Goal: Navigation & Orientation: Find specific page/section

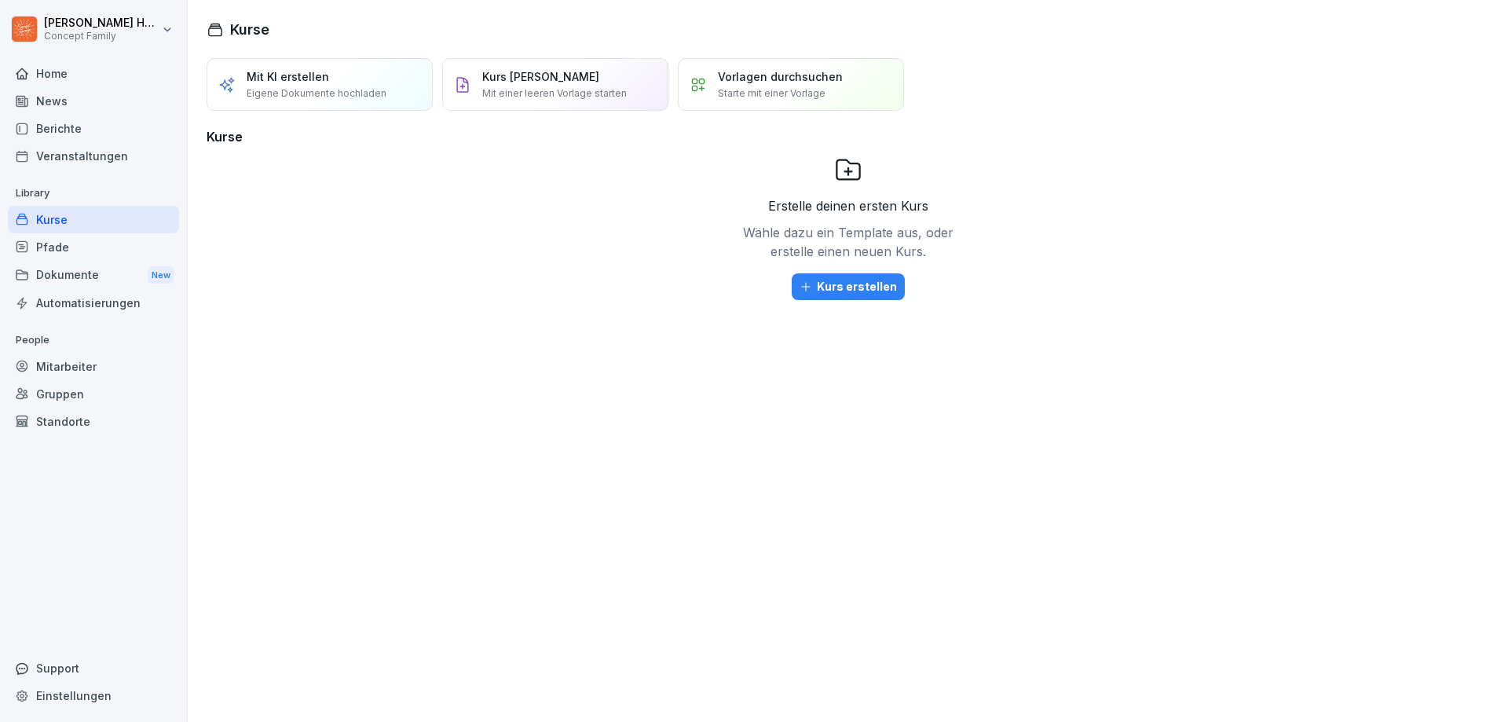
click at [42, 131] on div "Berichte" at bounding box center [93, 128] width 171 height 27
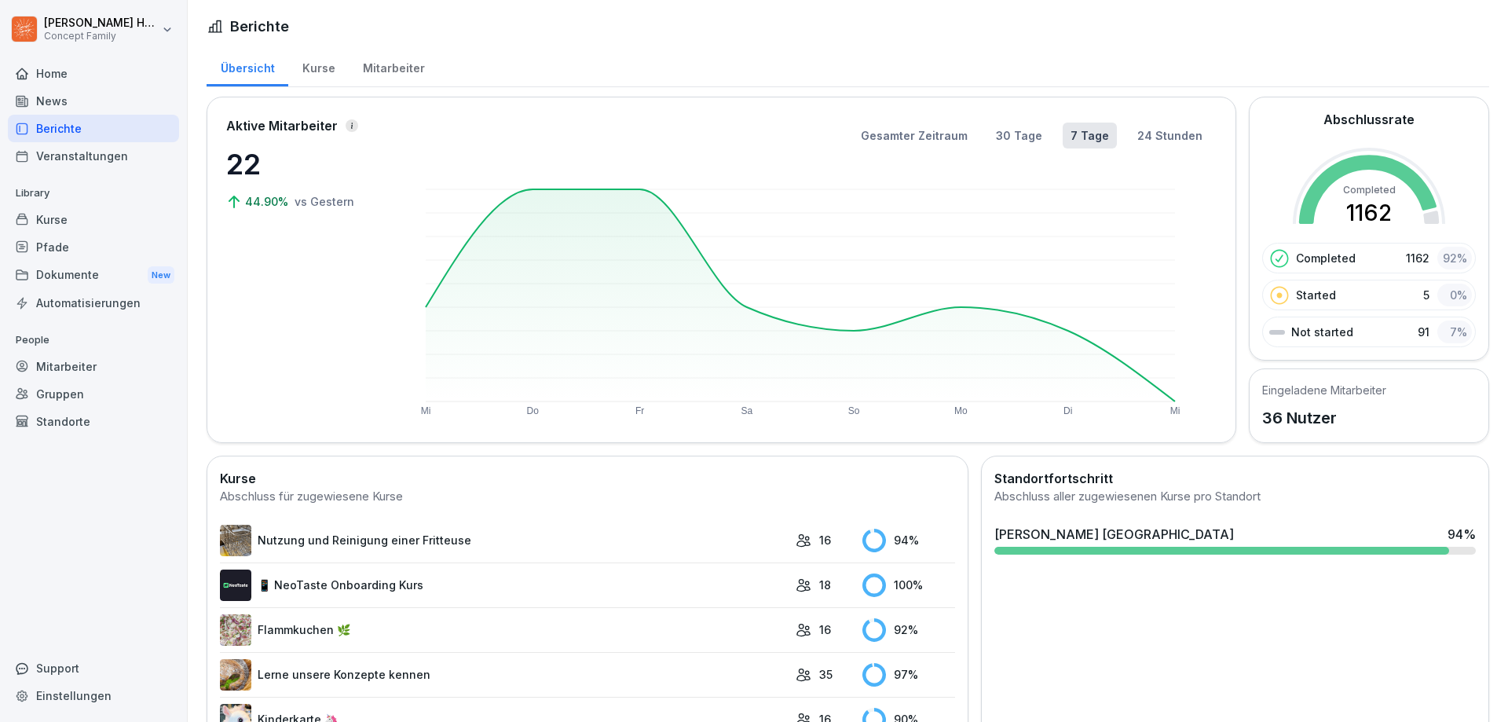
click at [382, 60] on div "Mitarbeiter" at bounding box center [394, 66] width 90 height 40
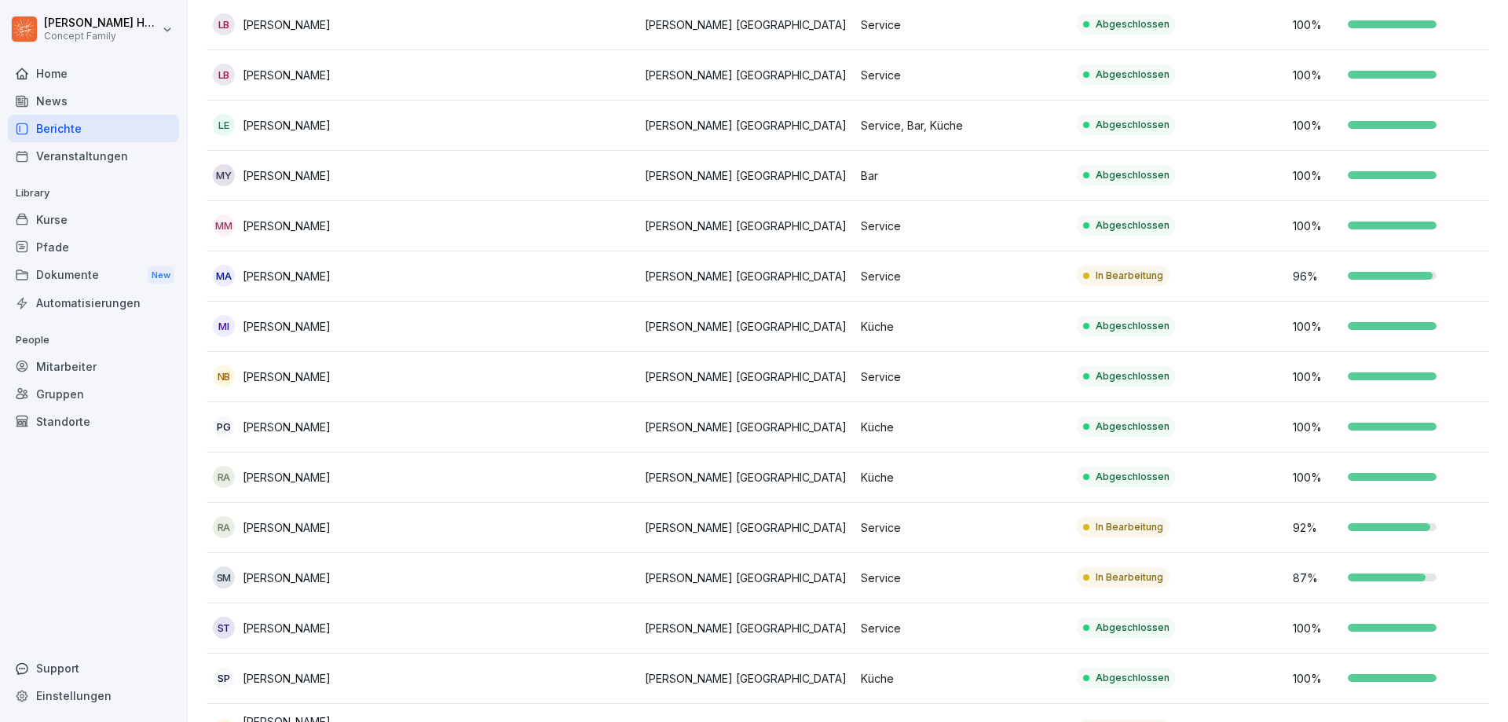
scroll to position [749, 0]
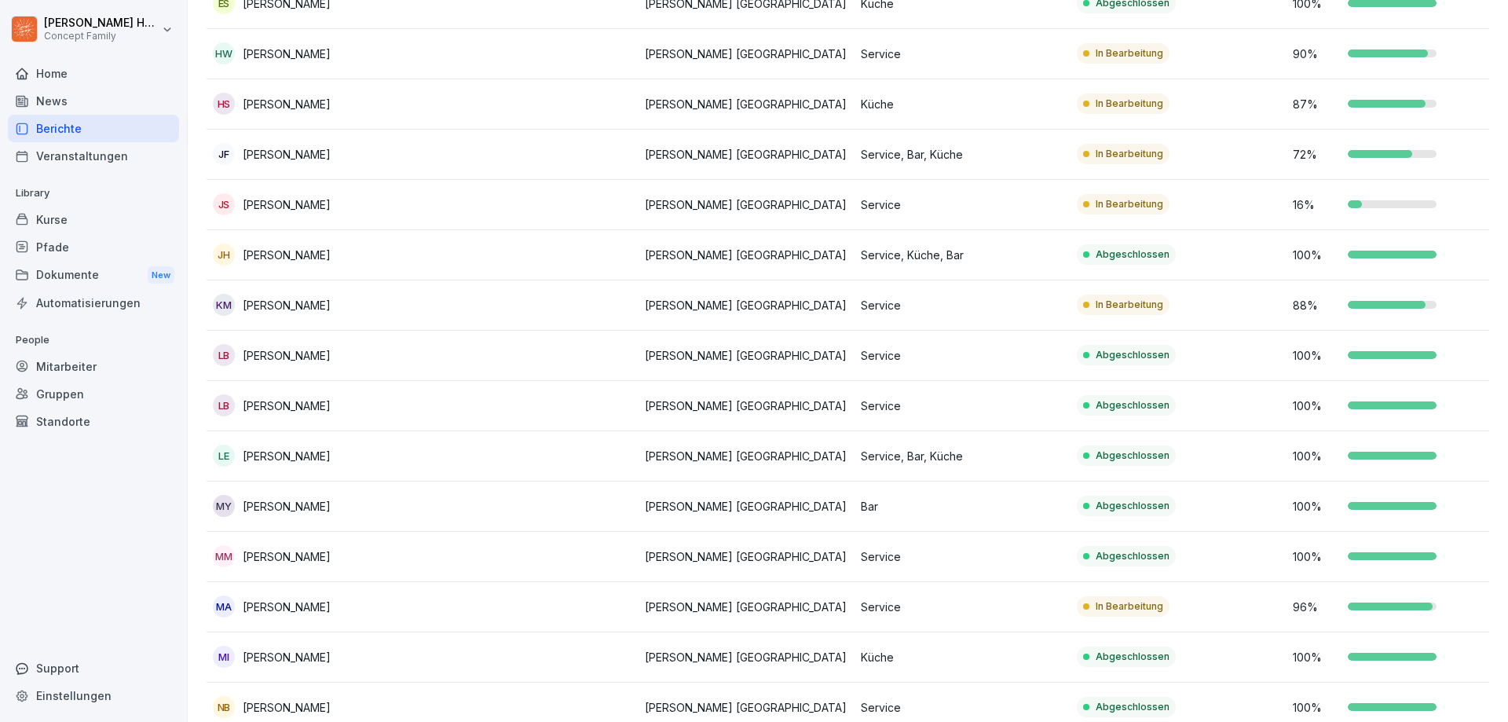
click at [71, 80] on div "Home" at bounding box center [93, 73] width 171 height 27
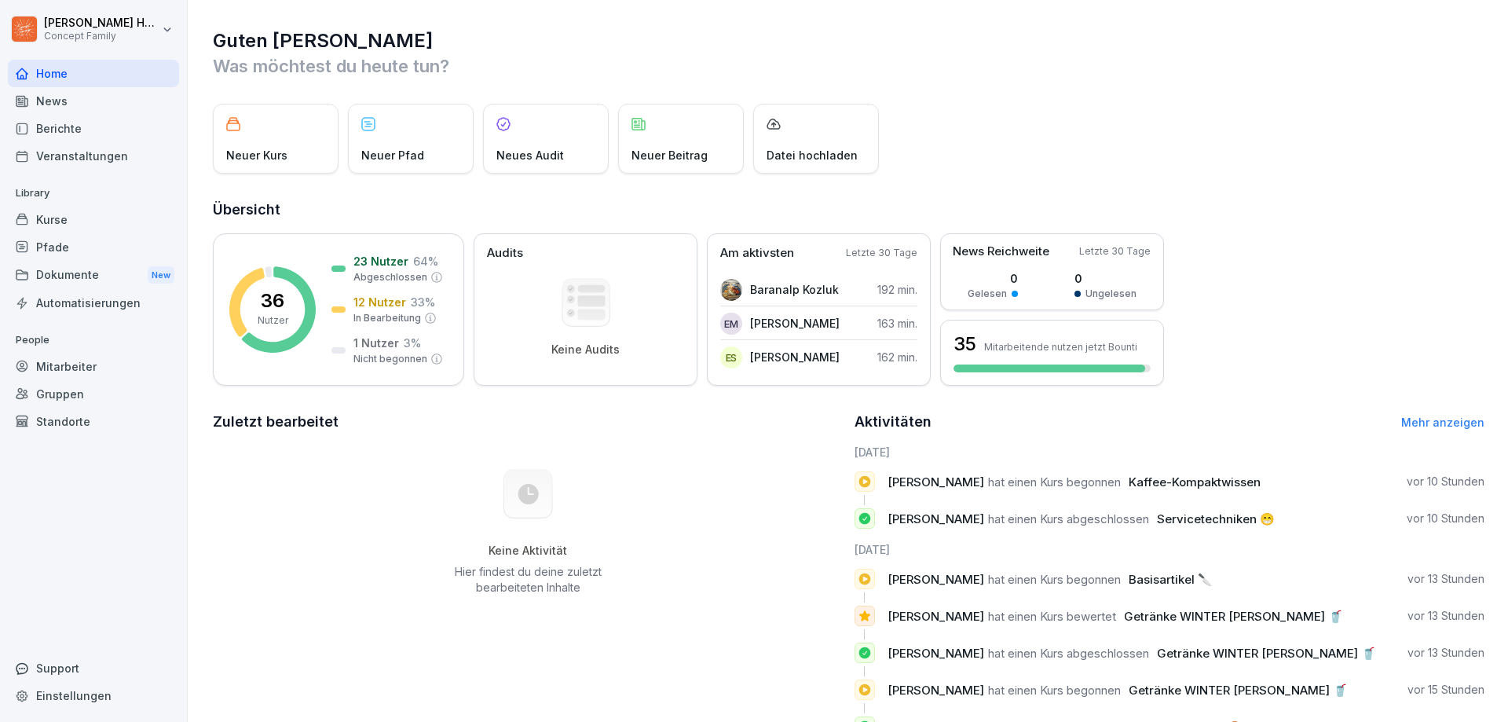
click at [62, 121] on div "Berichte" at bounding box center [93, 128] width 171 height 27
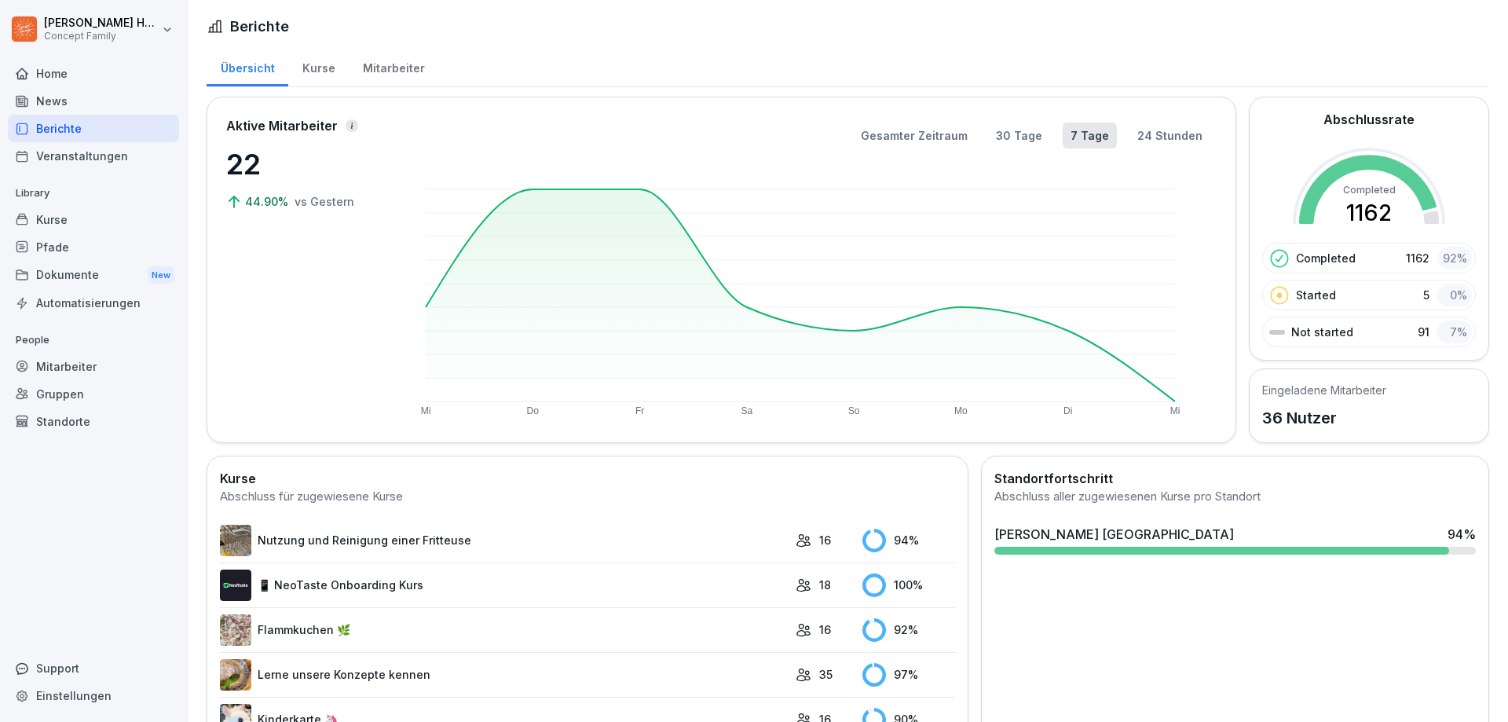
click at [398, 69] on div "Mitarbeiter" at bounding box center [394, 66] width 90 height 40
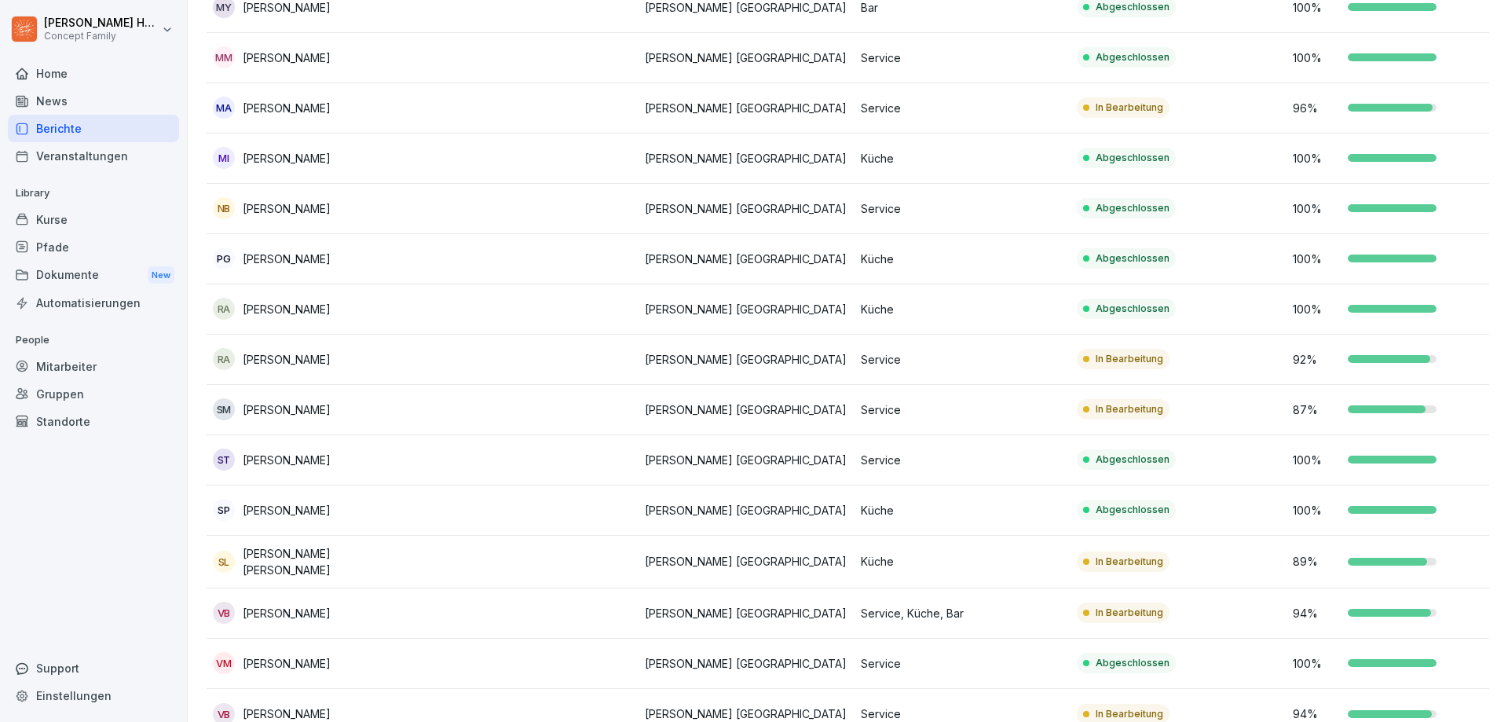
scroll to position [1299, 0]
